Goal: Obtain resource: Obtain resource

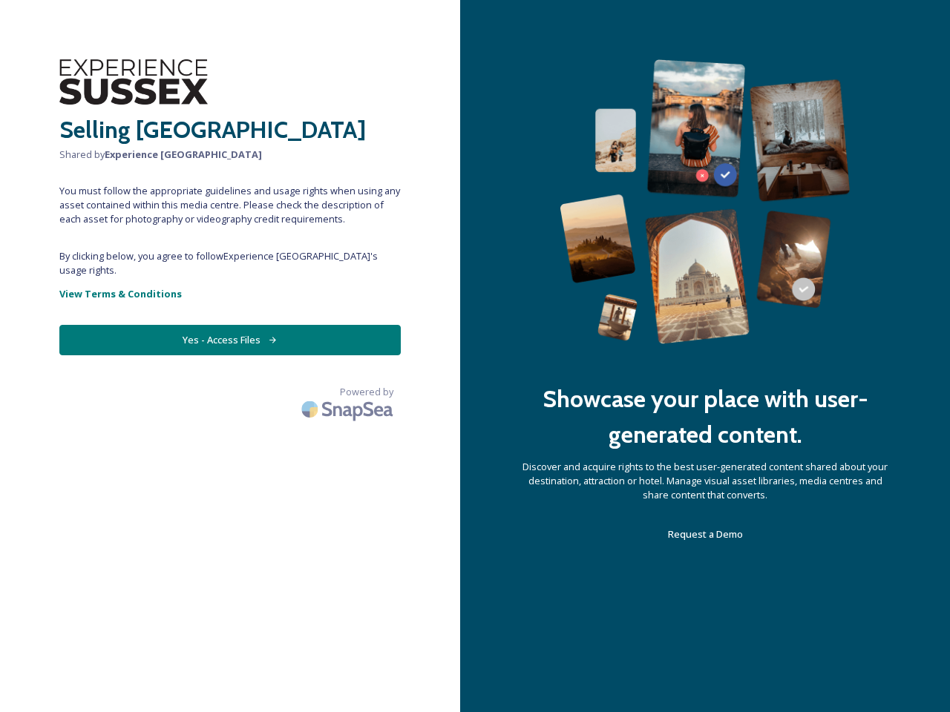
click at [475, 356] on div "Showcase your place with user-generated content. Discover and acquire rights to…" at bounding box center [705, 356] width 490 height 712
click at [230, 326] on button "Yes - Access Files" at bounding box center [229, 340] width 341 height 30
click at [349, 392] on img at bounding box center [349, 409] width 104 height 35
click at [475, 356] on div "Showcase your place with user-generated content. Discover and acquire rights to…" at bounding box center [705, 356] width 490 height 712
click at [230, 326] on button "Yes - Access Files" at bounding box center [229, 340] width 341 height 30
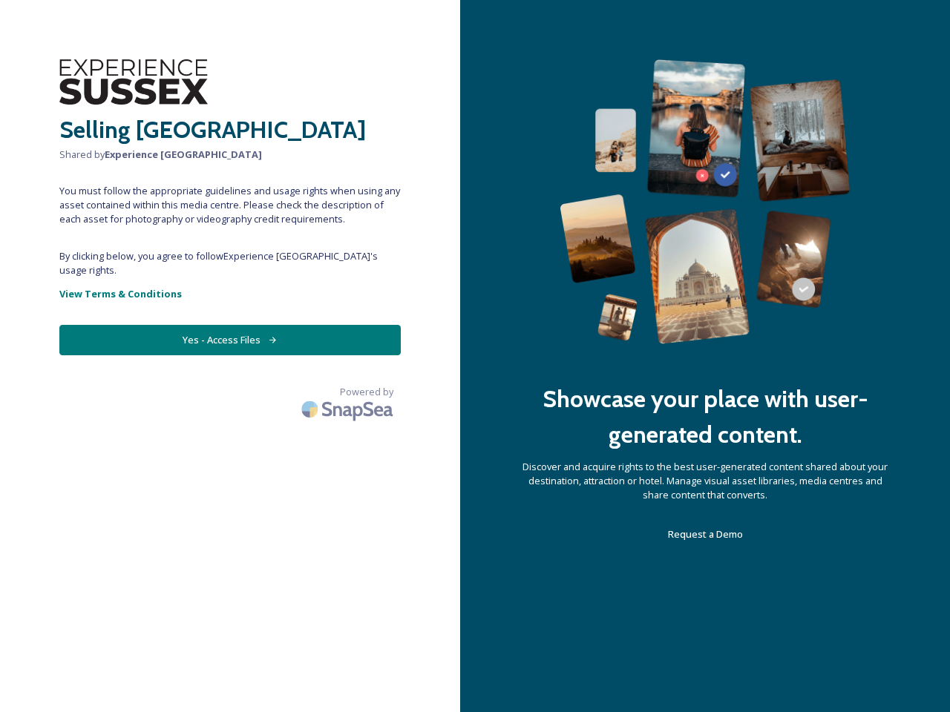
click at [349, 392] on img at bounding box center [349, 409] width 104 height 35
